Goal: Browse casually: Explore the website without a specific task or goal

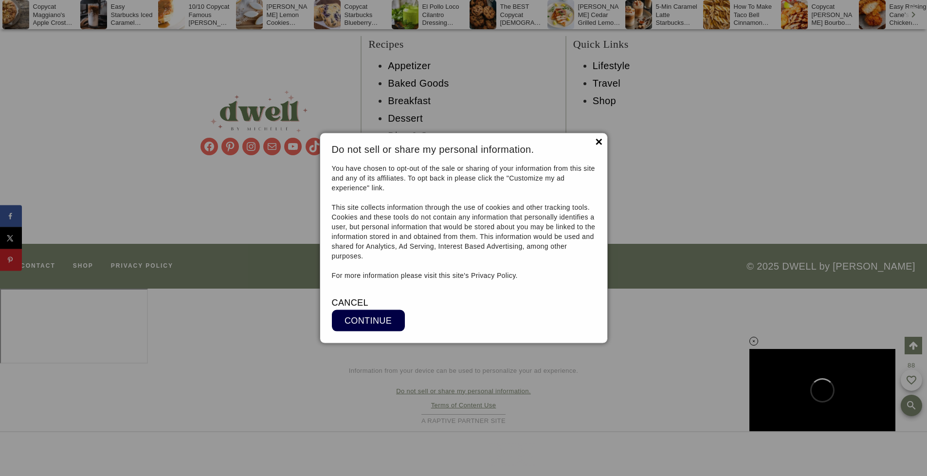
scroll to position [11012, 0]
